Goal: Navigation & Orientation: Find specific page/section

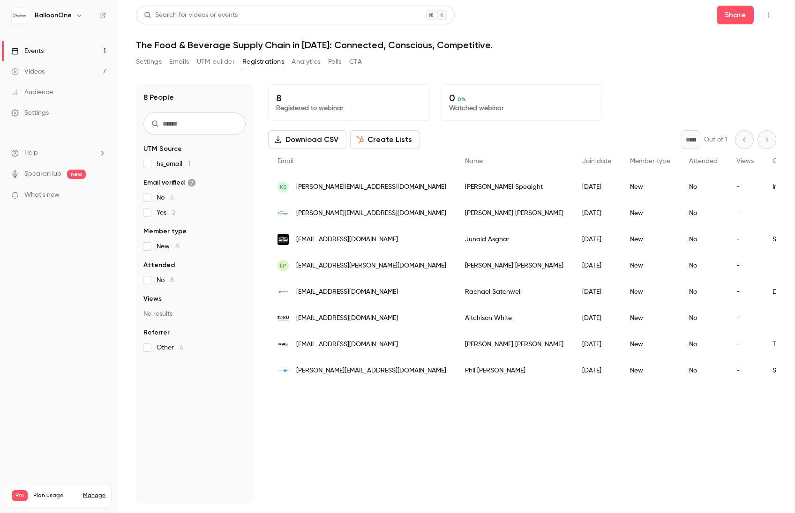
click at [83, 69] on link "Videos 7" at bounding box center [58, 71] width 117 height 21
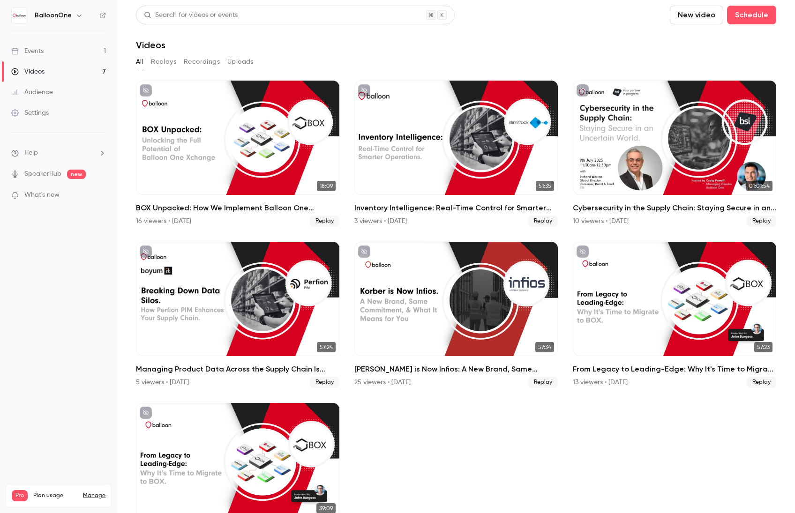
click at [58, 49] on link "Events 1" at bounding box center [58, 51] width 117 height 21
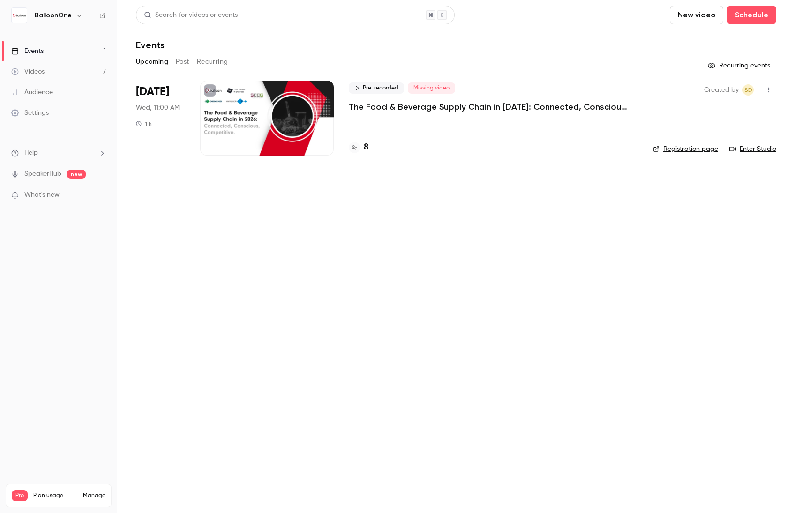
click at [685, 146] on link "Registration page" at bounding box center [685, 148] width 65 height 9
